Goal: Information Seeking & Learning: Find specific fact

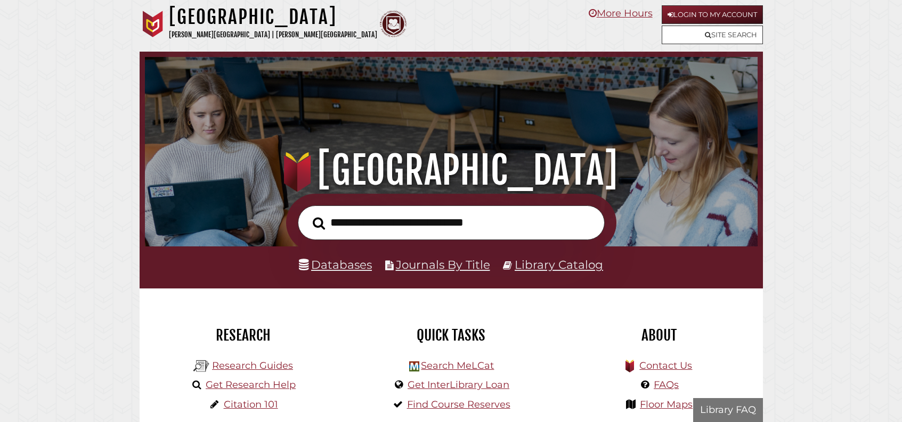
scroll to position [202, 607]
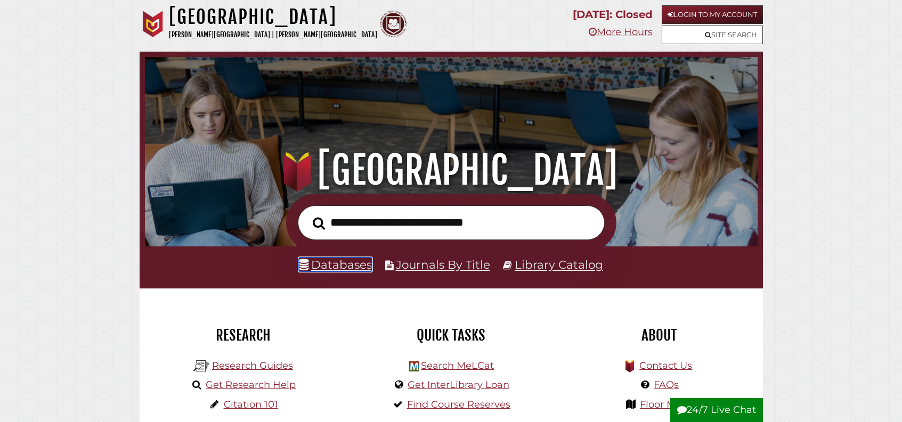
click at [342, 272] on link "Databases" at bounding box center [335, 265] width 73 height 14
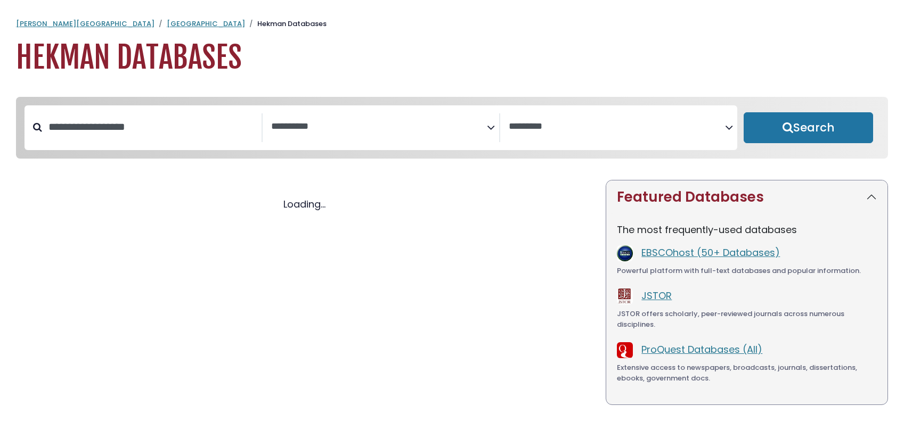
select select "Database Subject Filter"
select select "Database Vendors Filter"
select select "Database Subject Filter"
select select "Database Vendors Filter"
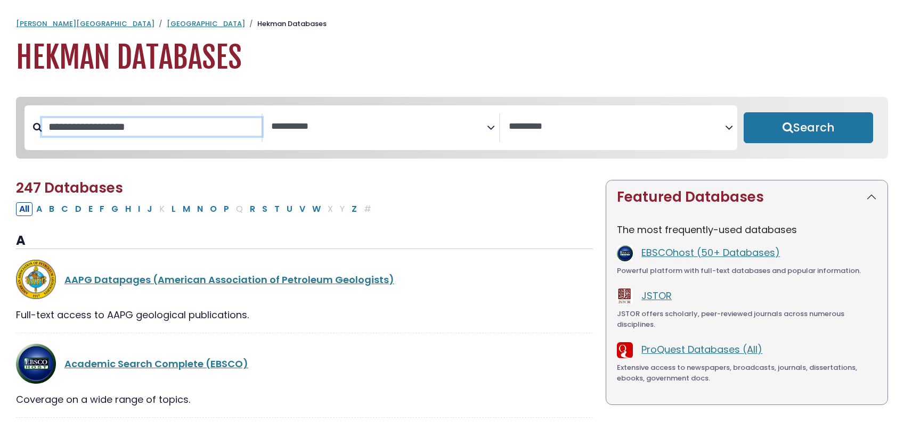
click at [180, 136] on input "Search database by title or keyword" at bounding box center [151, 127] width 219 height 18
type input "****"
click at [743, 112] on button "Search" at bounding box center [808, 127] width 130 height 31
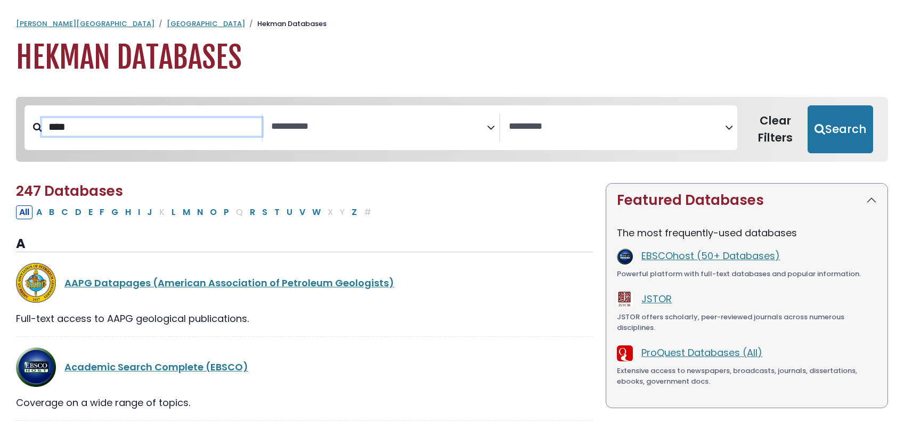
select select "Database Subject Filter"
select select "Database Vendors Filter"
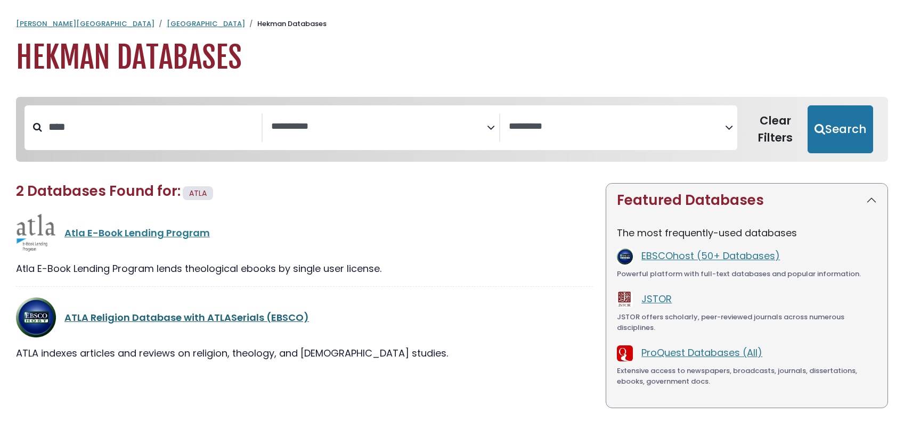
click at [130, 324] on link "ATLA Religion Database with ATLASerials (EBSCO)" at bounding box center [186, 317] width 244 height 13
